Goal: Task Accomplishment & Management: Complete application form

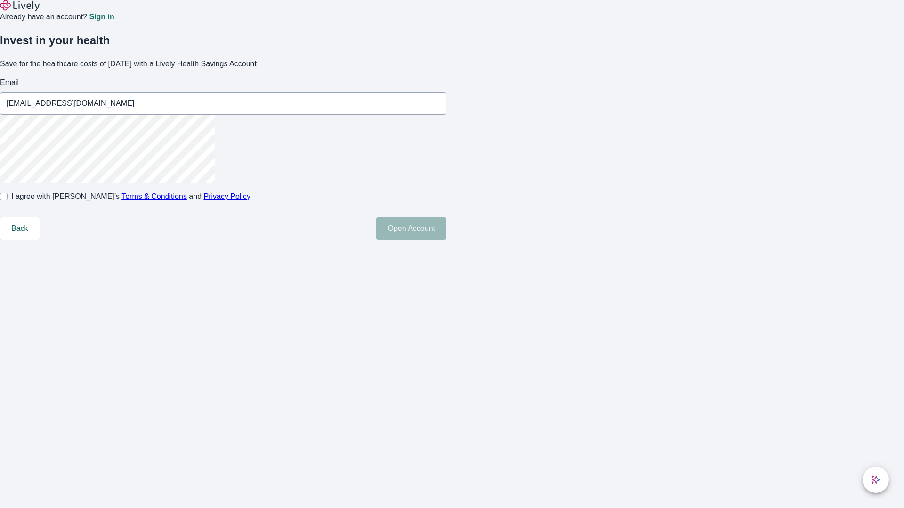
click at [8, 201] on input "I agree with Lively’s Terms & Conditions and Privacy Policy" at bounding box center [4, 197] width 8 height 8
checkbox input "true"
click at [446, 240] on button "Open Account" at bounding box center [411, 229] width 70 height 23
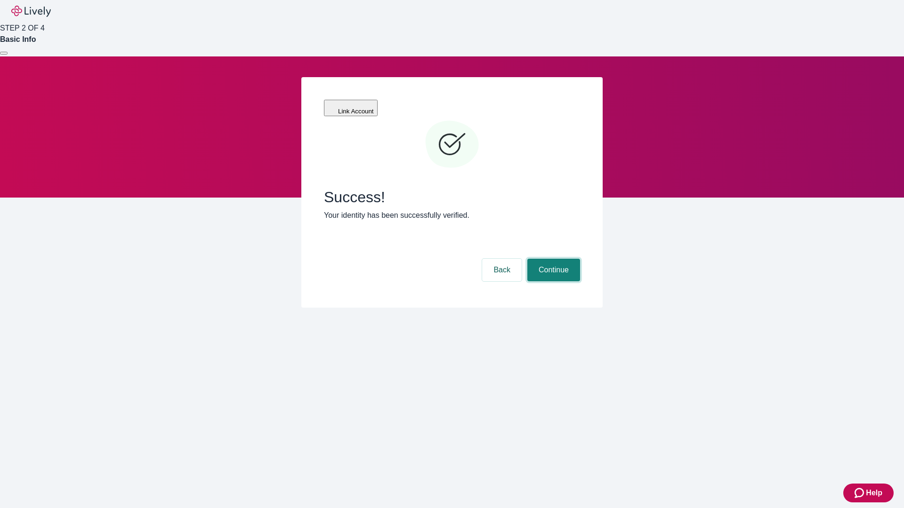
click at [552, 259] on button "Continue" at bounding box center [553, 270] width 53 height 23
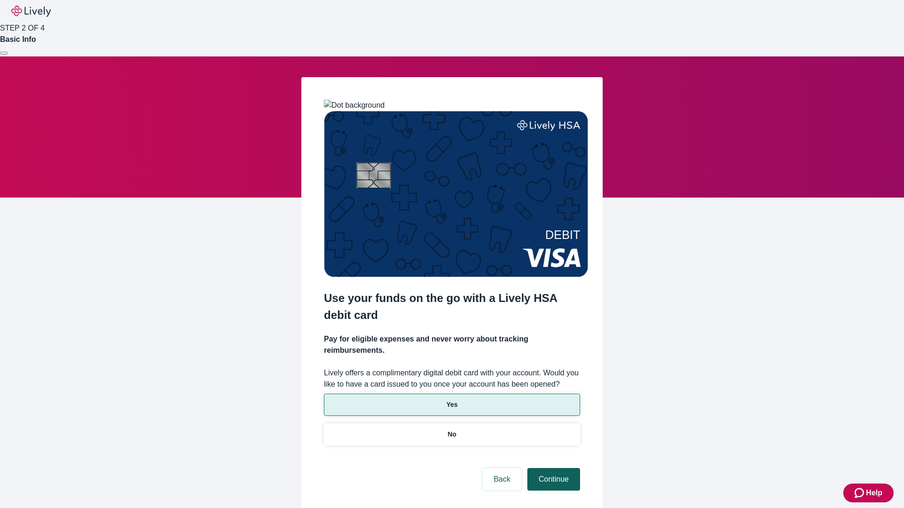
click at [451, 400] on p "Yes" at bounding box center [451, 405] width 11 height 10
click at [552, 468] on button "Continue" at bounding box center [553, 479] width 53 height 23
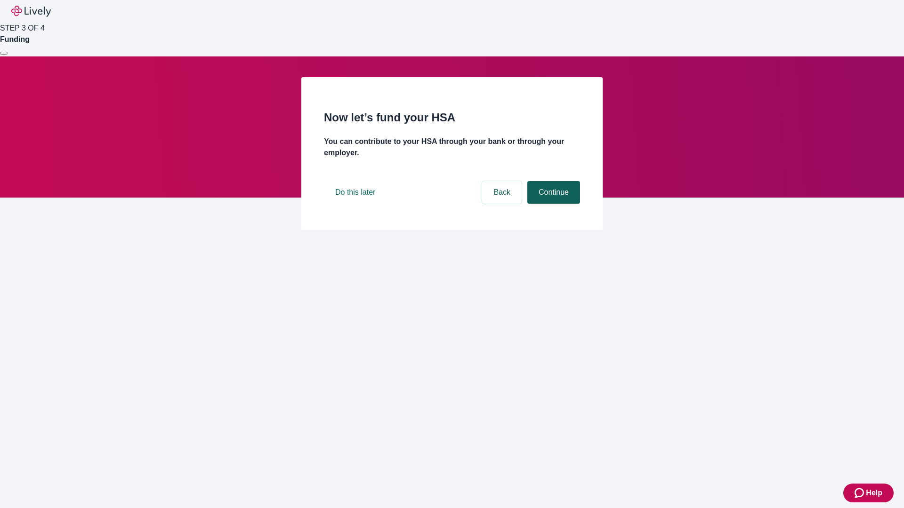
click at [552, 204] on button "Continue" at bounding box center [553, 192] width 53 height 23
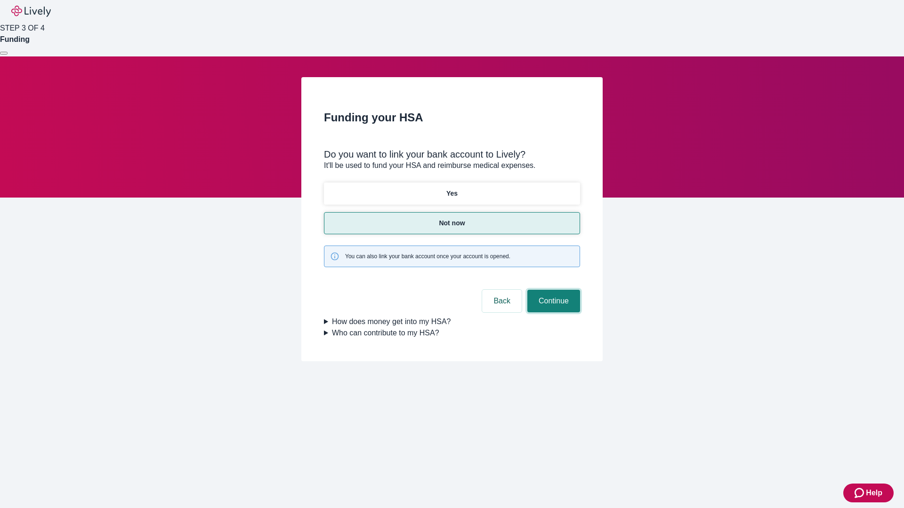
click at [552, 290] on button "Continue" at bounding box center [553, 301] width 53 height 23
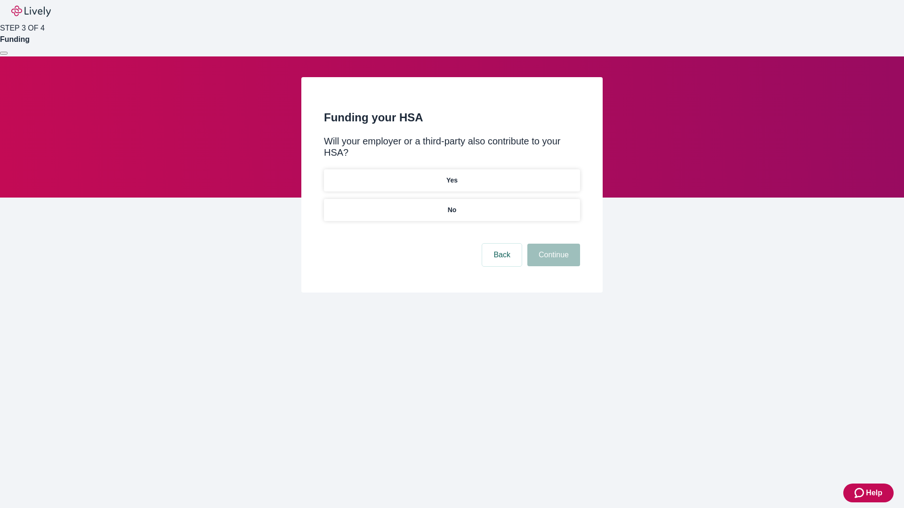
click at [451, 205] on p "No" at bounding box center [452, 210] width 9 height 10
click at [552, 244] on button "Continue" at bounding box center [553, 255] width 53 height 23
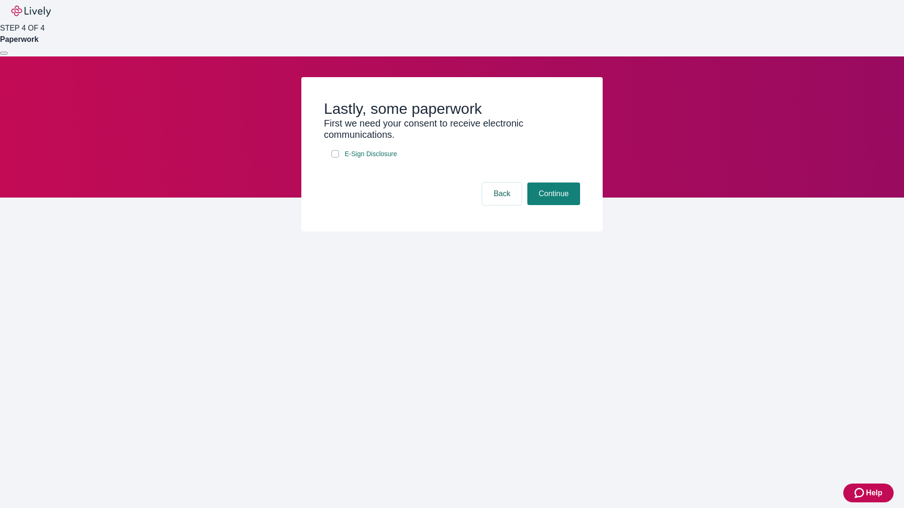
click at [335, 158] on input "E-Sign Disclosure" at bounding box center [335, 154] width 8 height 8
checkbox input "true"
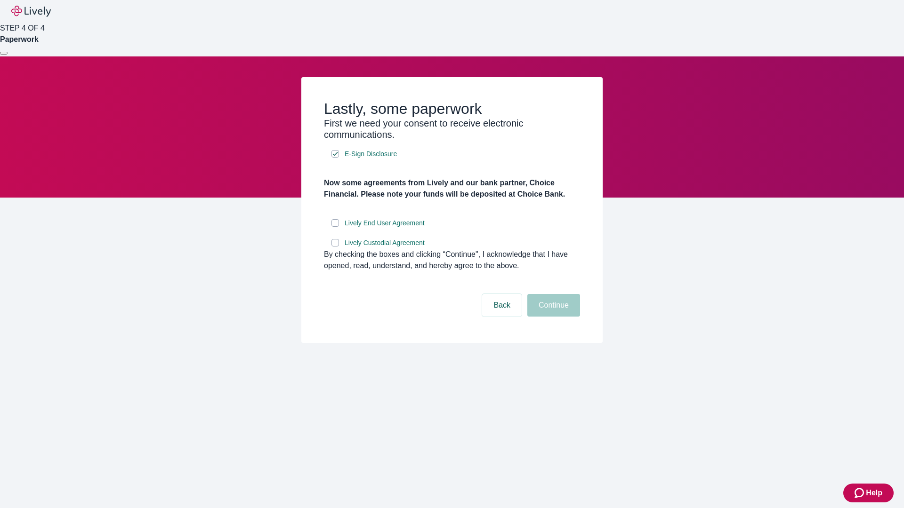
click at [335, 227] on input "Lively End User Agreement" at bounding box center [335, 223] width 8 height 8
checkbox input "true"
click at [335, 247] on input "Lively Custodial Agreement" at bounding box center [335, 243] width 8 height 8
checkbox input "true"
click at [552, 317] on button "Continue" at bounding box center [553, 305] width 53 height 23
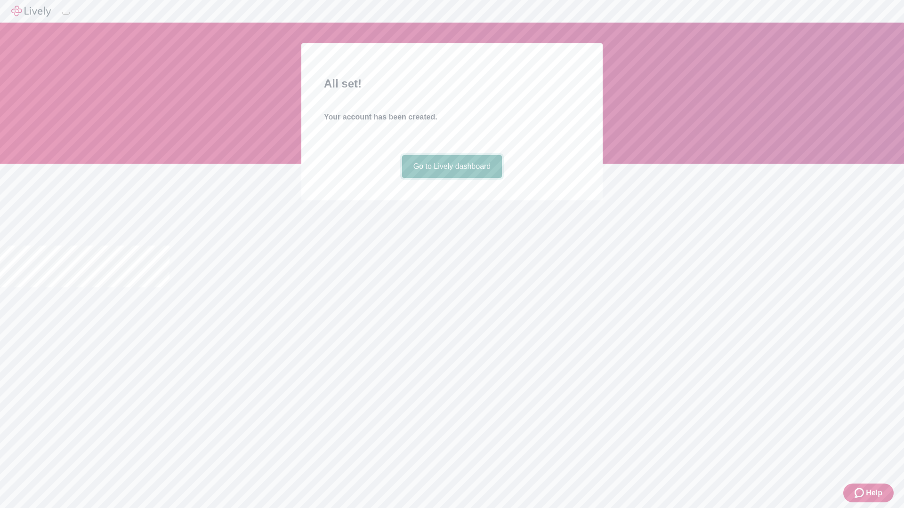
click at [451, 178] on link "Go to Lively dashboard" at bounding box center [452, 166] width 100 height 23
